Goal: Check status: Check status

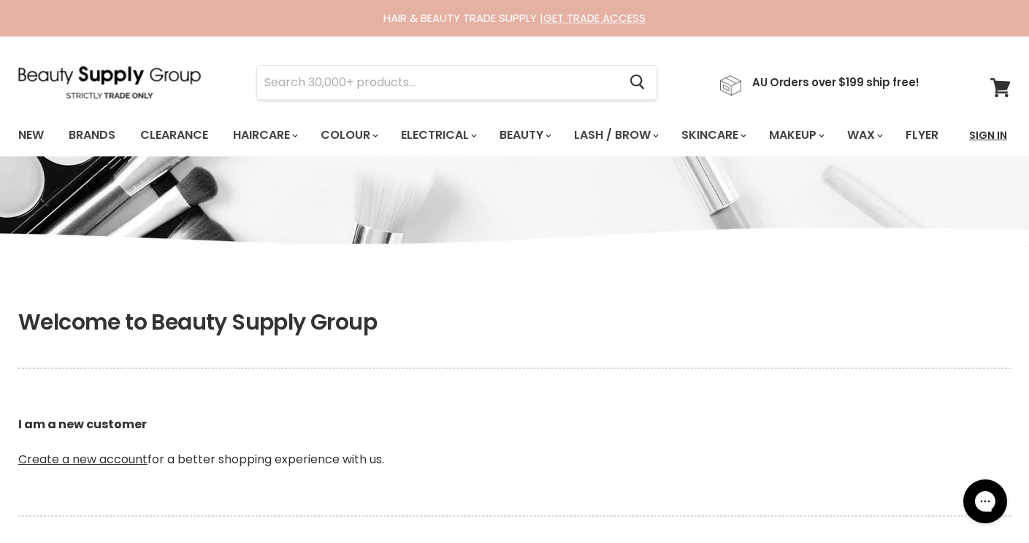
click at [974, 137] on link "Sign In" at bounding box center [987, 135] width 55 height 31
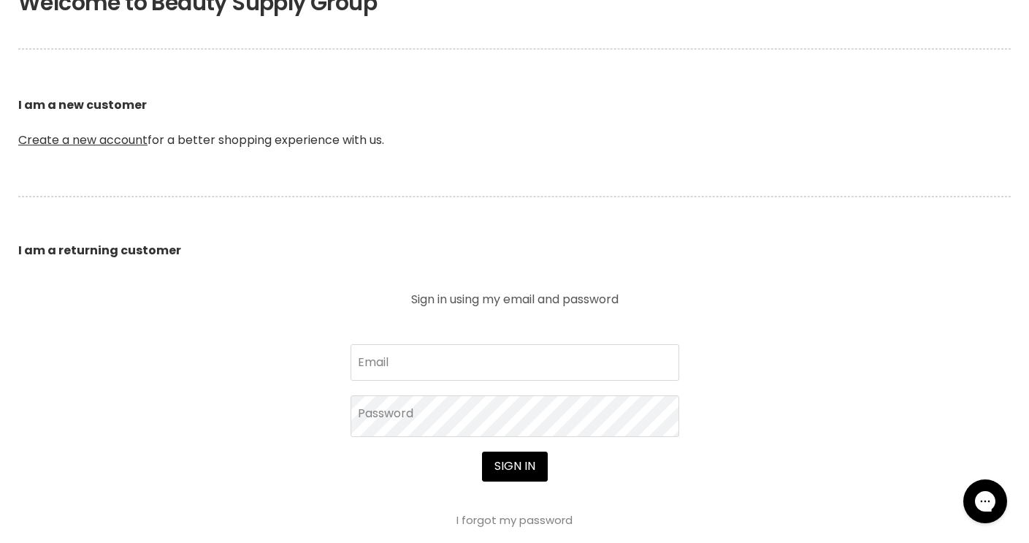
scroll to position [320, 0]
type input "[EMAIL_ADDRESS][DOMAIN_NAME]"
click at [514, 480] on button "Sign in" at bounding box center [515, 465] width 66 height 29
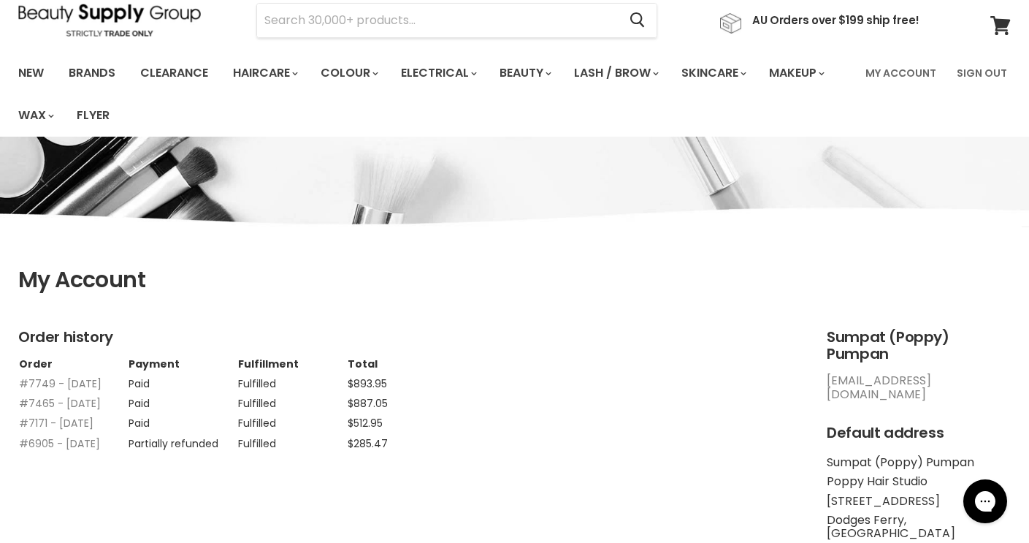
scroll to position [65, 0]
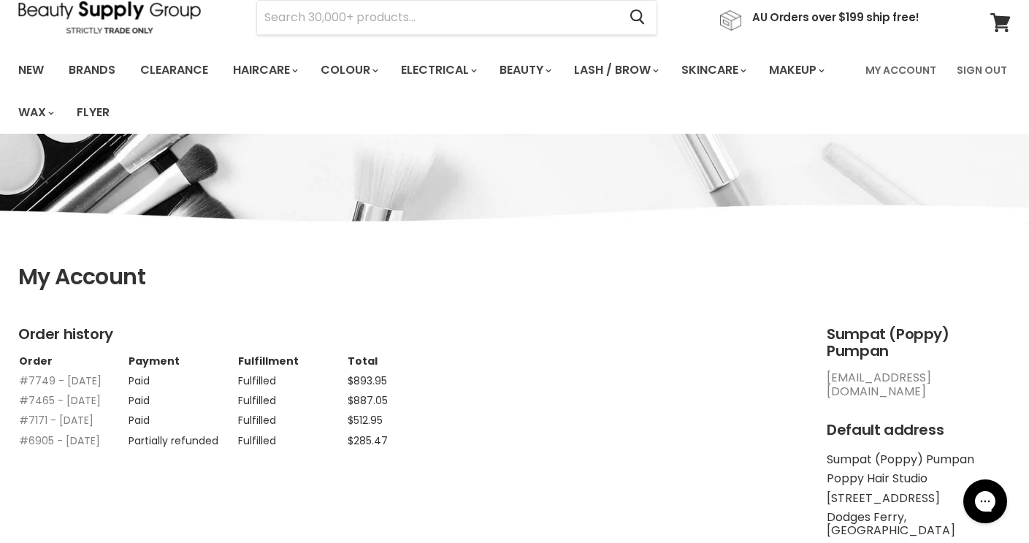
click at [372, 383] on span "$893.95" at bounding box center [367, 380] width 39 height 15
drag, startPoint x: 134, startPoint y: 389, endPoint x: 127, endPoint y: 386, distance: 8.2
click at [134, 387] on td "Paid" at bounding box center [183, 377] width 110 height 20
click at [53, 375] on link "#7749 - [DATE]" at bounding box center [60, 380] width 83 height 15
click at [42, 377] on link "#7749 - 17 Sep, 2025" at bounding box center [60, 380] width 83 height 15
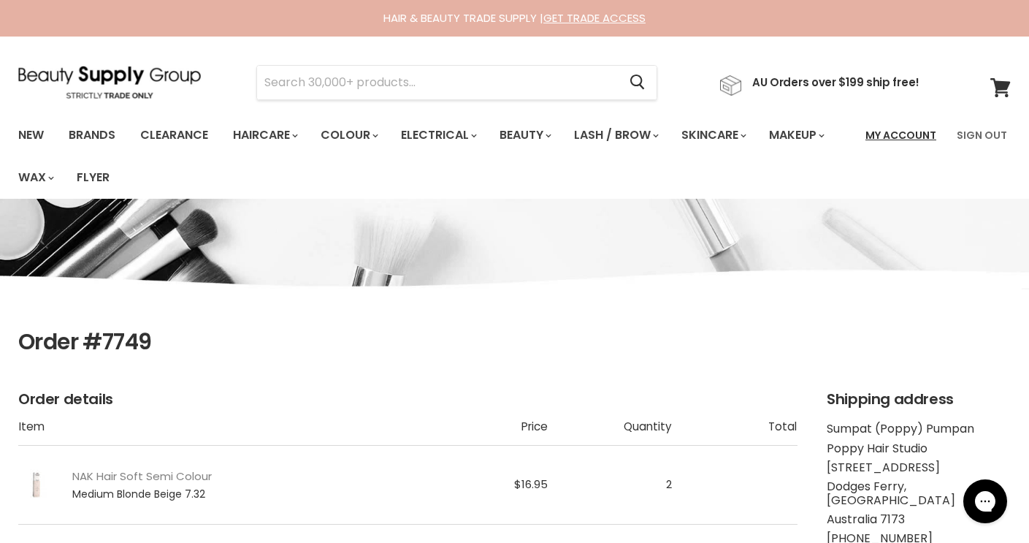
click at [929, 136] on link "My Account" at bounding box center [901, 135] width 88 height 31
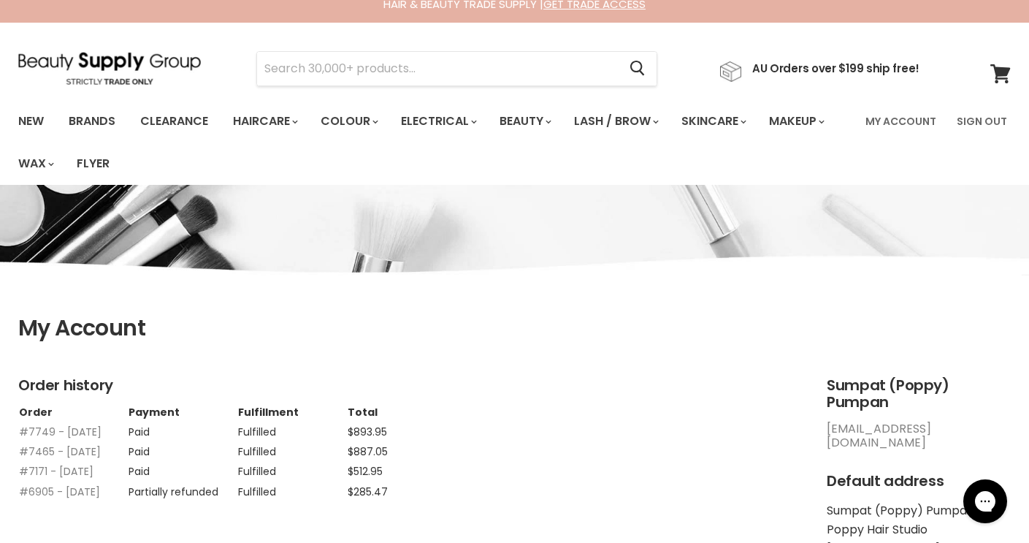
scroll to position [13, 0]
click at [904, 124] on link "My Account" at bounding box center [901, 122] width 88 height 31
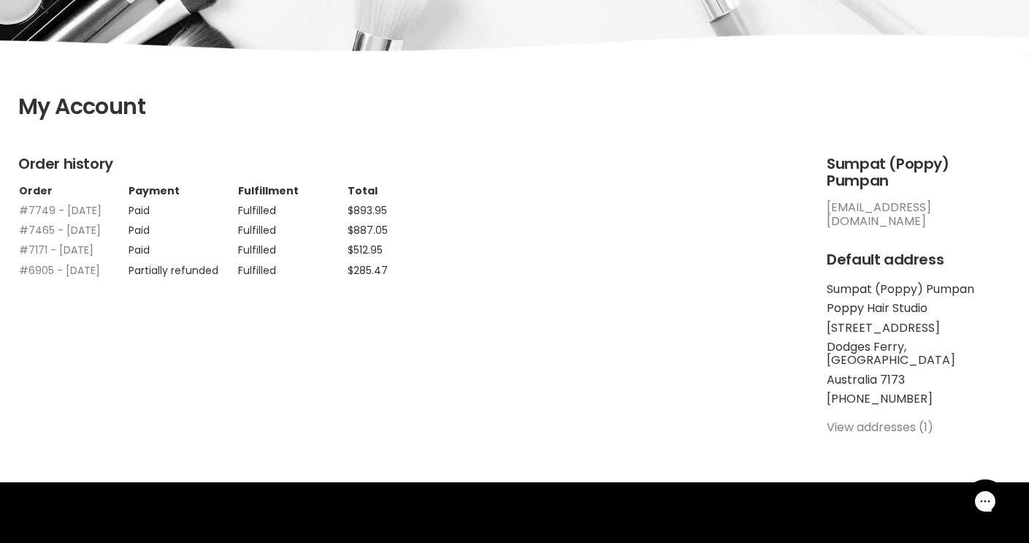
scroll to position [237, 0]
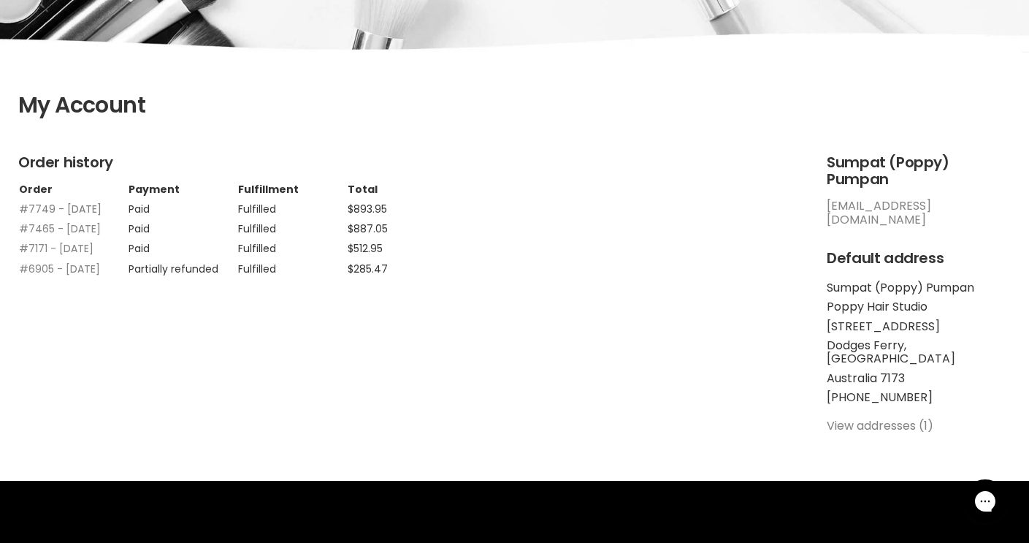
click at [31, 212] on link "#7749 - 17 Sep, 2025" at bounding box center [60, 209] width 83 height 15
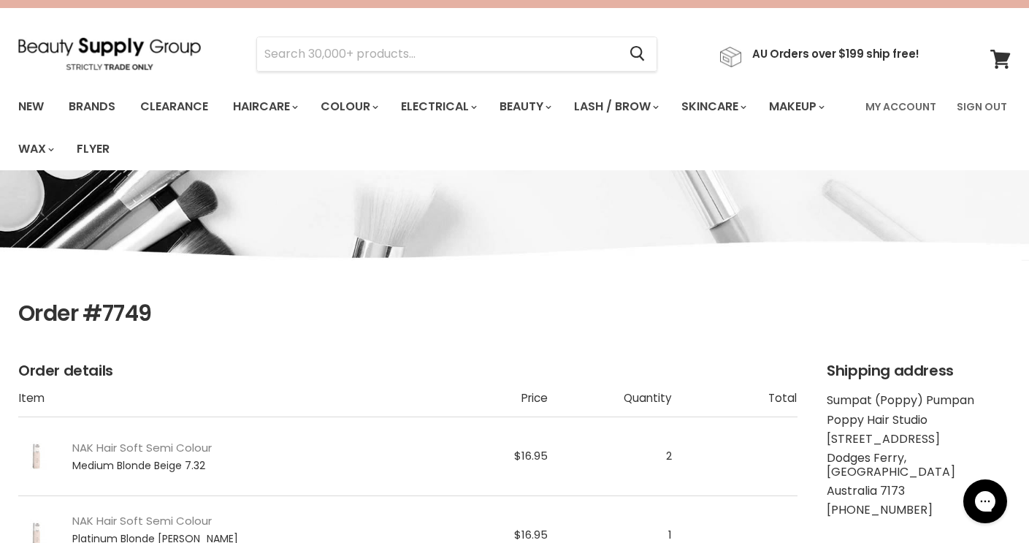
scroll to position [26, 0]
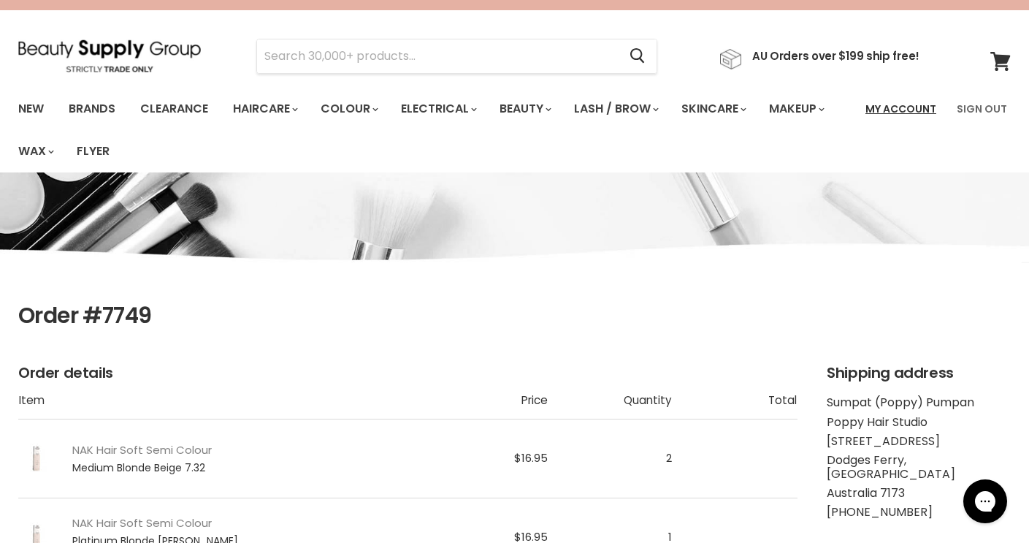
click at [885, 112] on link "My Account" at bounding box center [901, 108] width 88 height 31
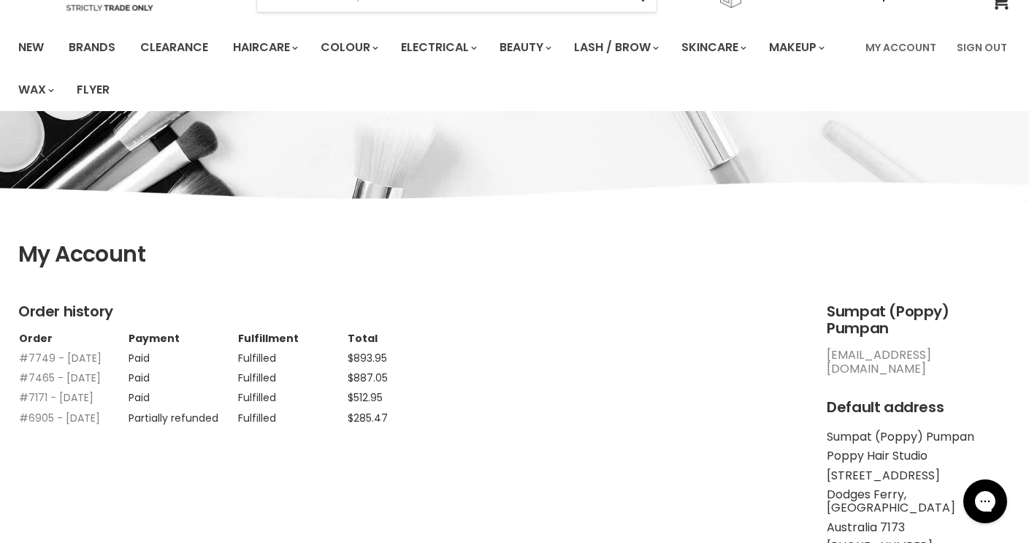
scroll to position [90, 0]
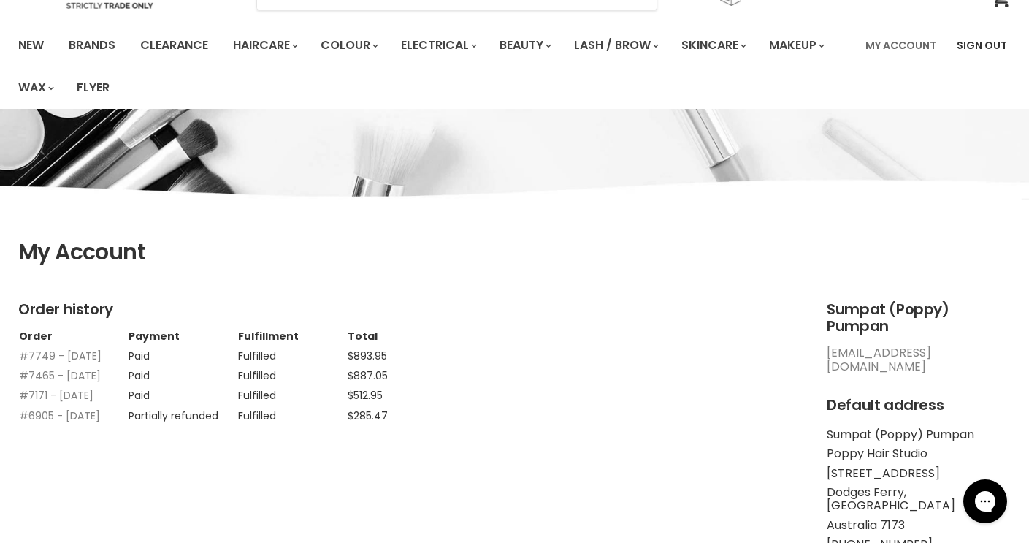
click at [989, 47] on link "Sign Out" at bounding box center [982, 45] width 68 height 31
